Goal: Information Seeking & Learning: Learn about a topic

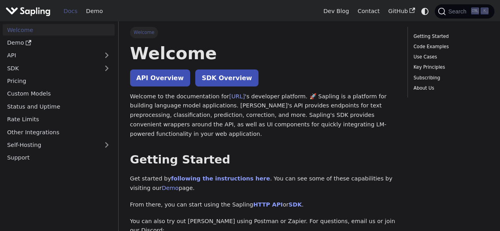
click at [68, 11] on link "Docs" at bounding box center [70, 11] width 23 height 12
click at [161, 78] on link "API Overview" at bounding box center [160, 78] width 60 height 17
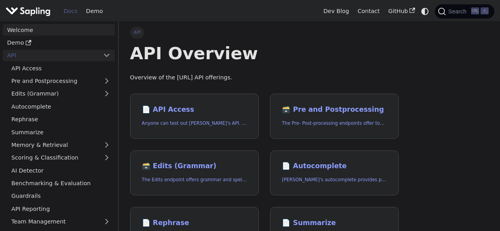
click at [21, 28] on link "Welcome" at bounding box center [59, 29] width 112 height 11
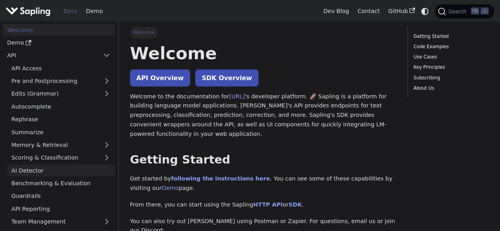
click at [38, 167] on link "AI Detector" at bounding box center [61, 170] width 108 height 11
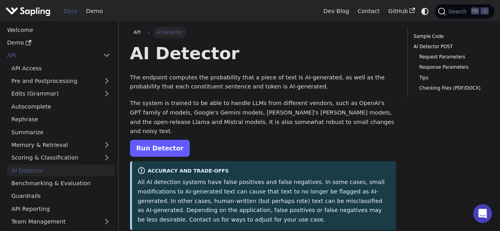
click at [159, 140] on link "Run Detector" at bounding box center [160, 148] width 60 height 17
